Goal: Check status: Check status

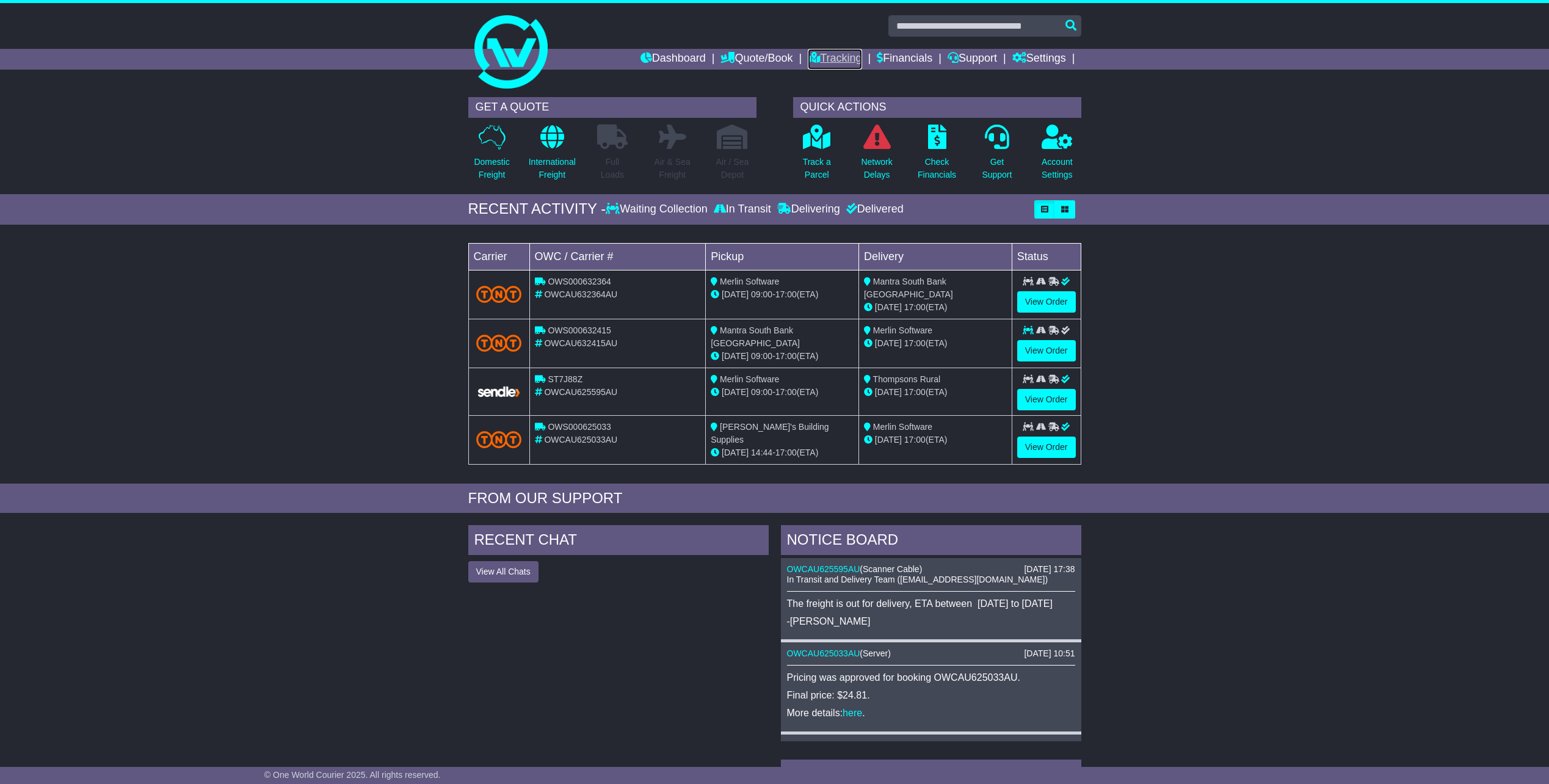
click at [836, 57] on link "Tracking" at bounding box center [834, 59] width 54 height 21
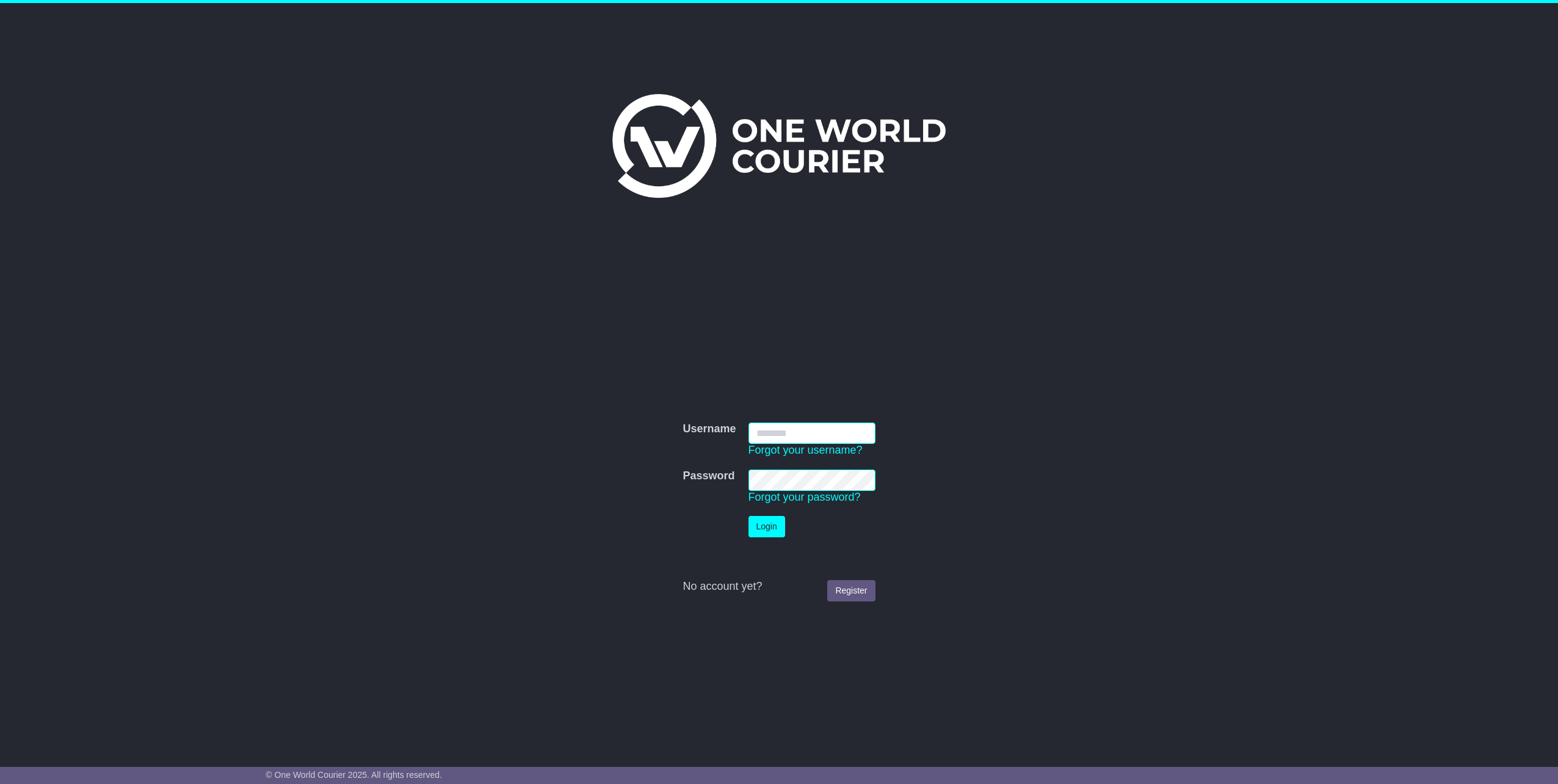
type input "**********"
